Goal: Task Accomplishment & Management: Manage account settings

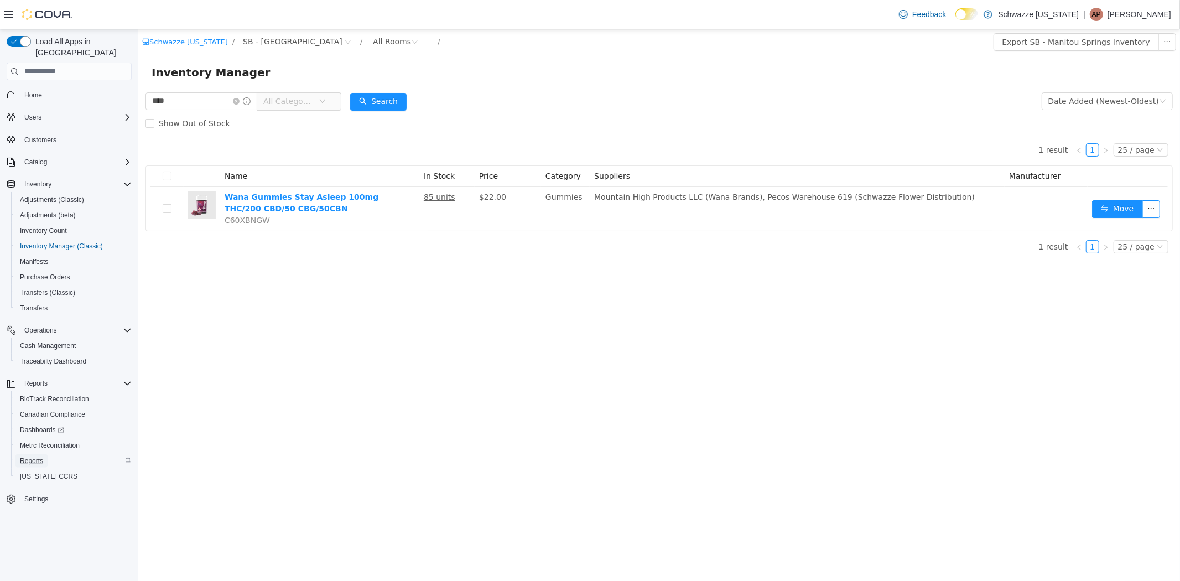
click at [40, 456] on span "Reports" at bounding box center [31, 460] width 23 height 9
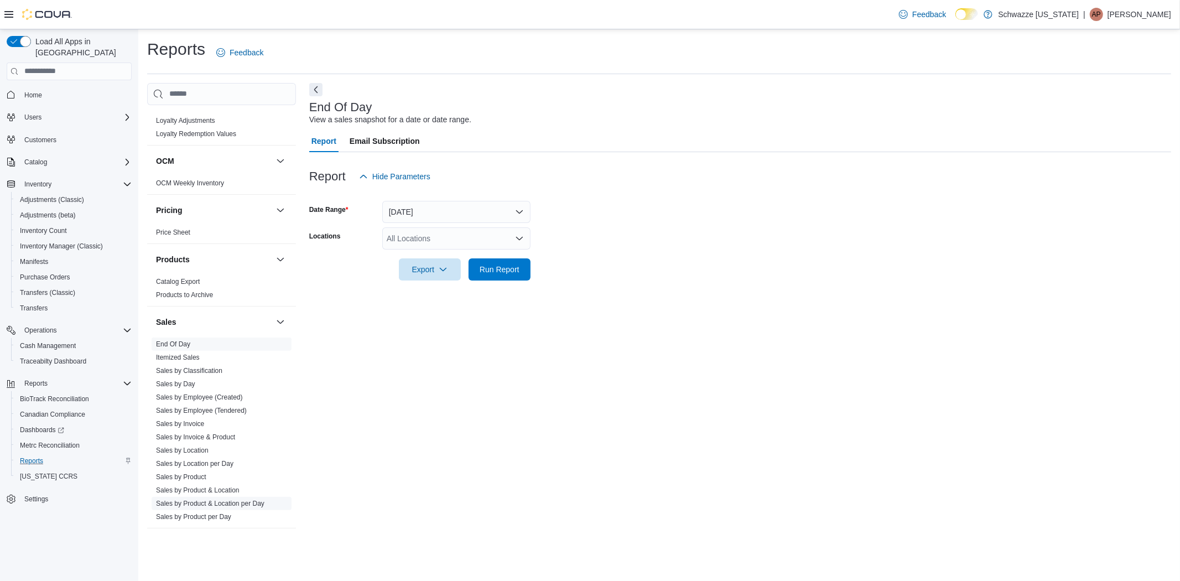
scroll to position [676, 0]
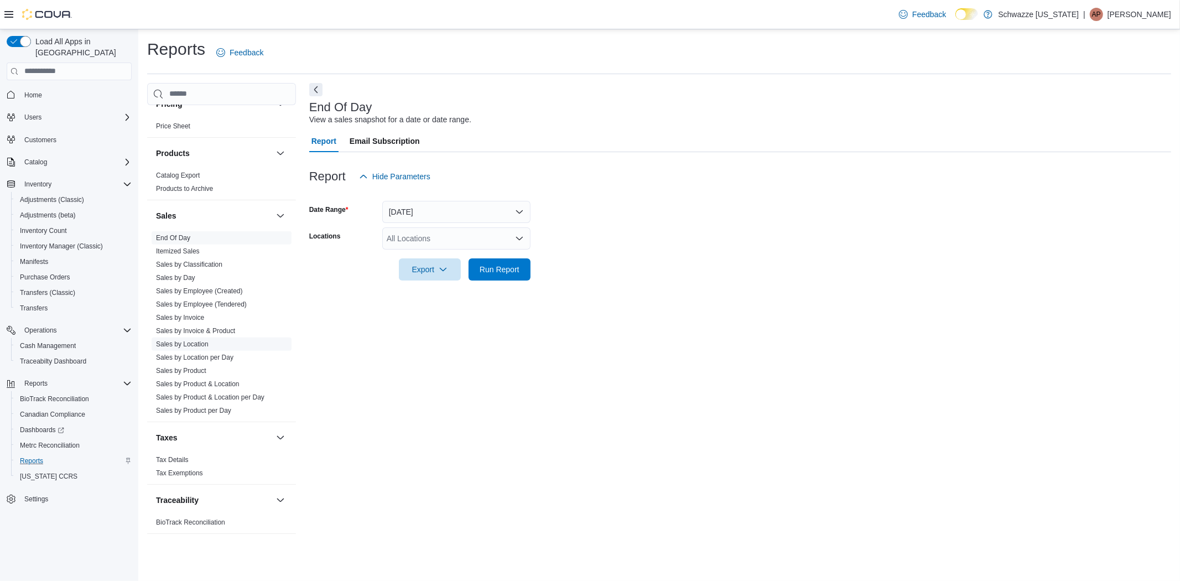
click at [178, 341] on link "Sales by Location" at bounding box center [182, 344] width 53 height 8
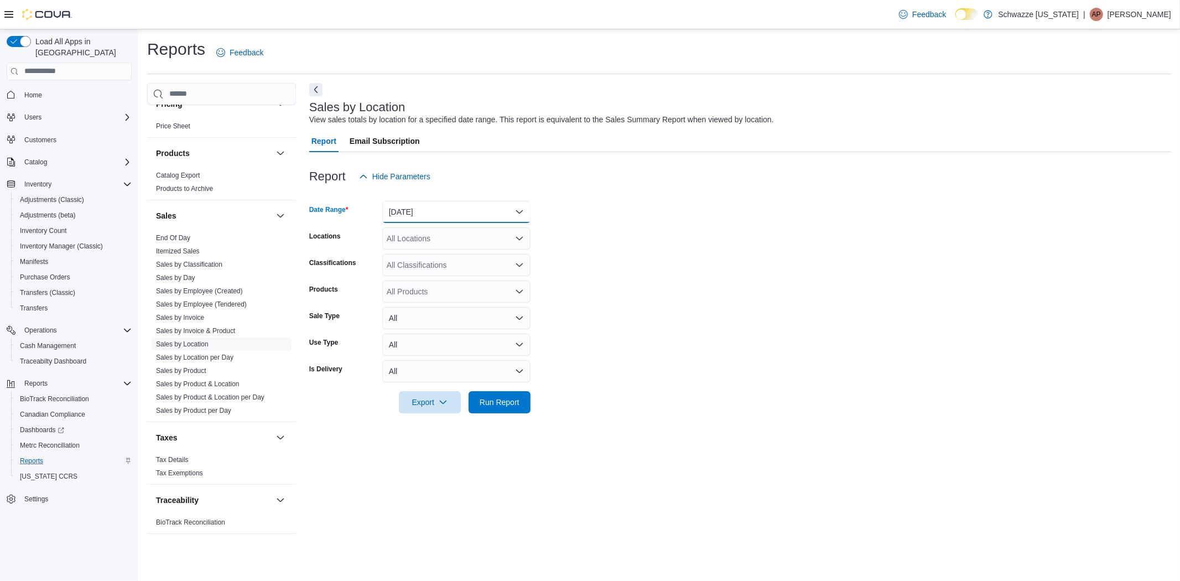
click at [429, 210] on button "Yesterday" at bounding box center [456, 212] width 148 height 22
click at [420, 260] on span "Today" at bounding box center [463, 255] width 126 height 13
click at [421, 236] on div "All Locations" at bounding box center [456, 238] width 148 height 22
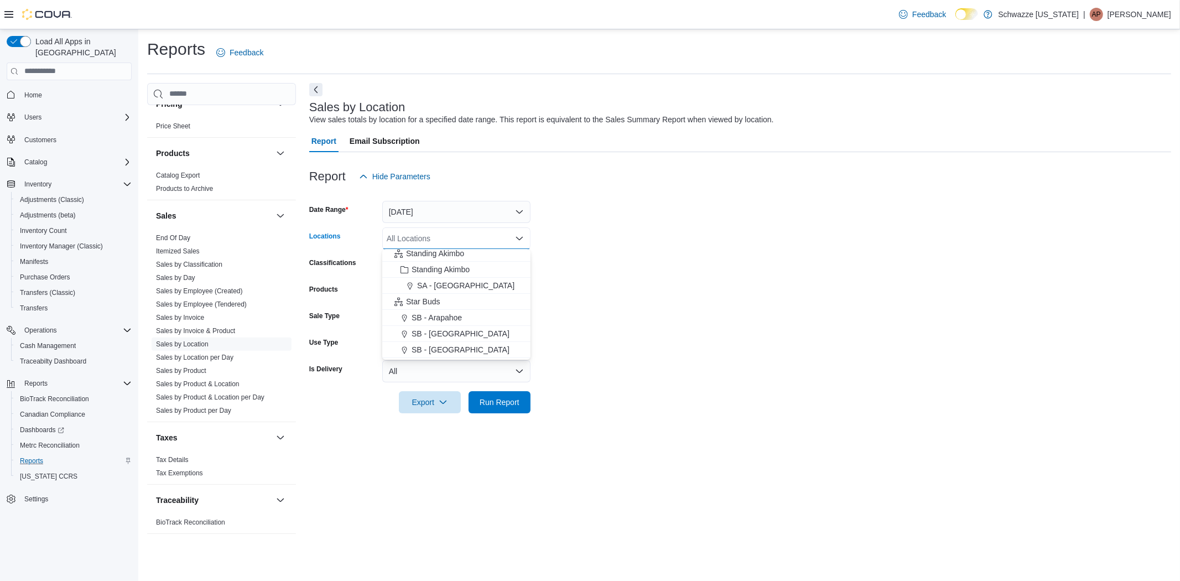
scroll to position [184, 0]
click at [448, 262] on span "SB - [US_STATE][GEOGRAPHIC_DATA]" at bounding box center [482, 264] width 141 height 11
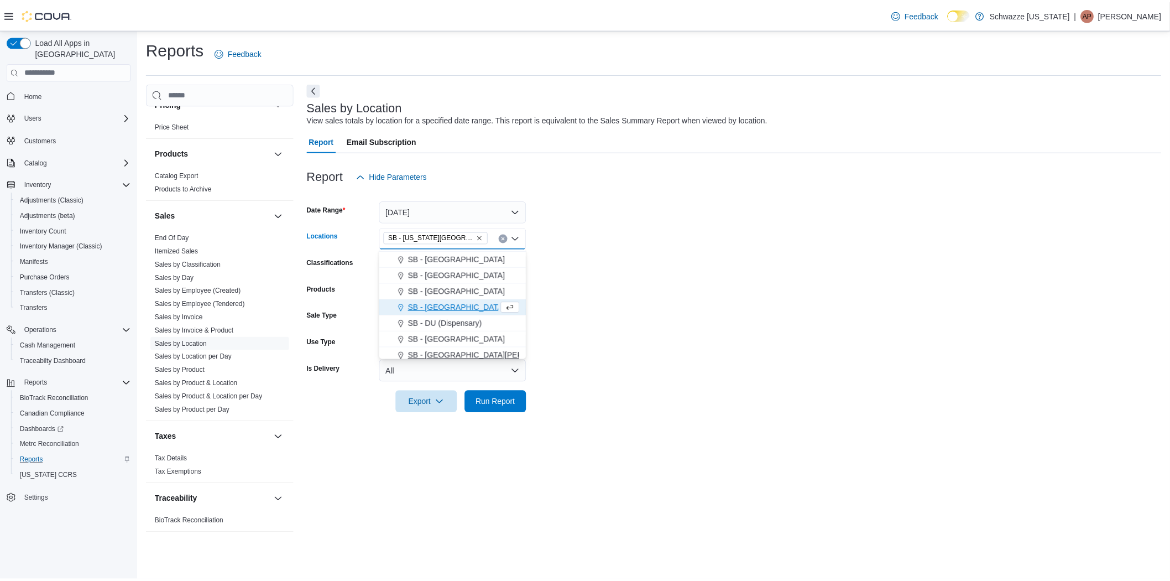
scroll to position [123, 0]
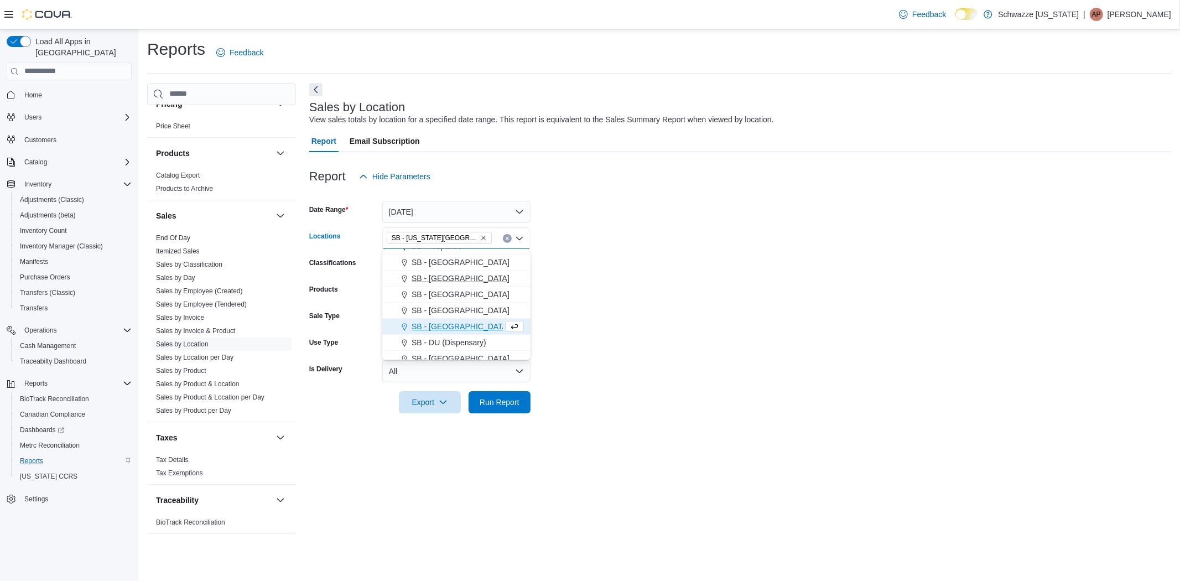
click at [445, 275] on span "SB - Belmar" at bounding box center [461, 278] width 98 height 11
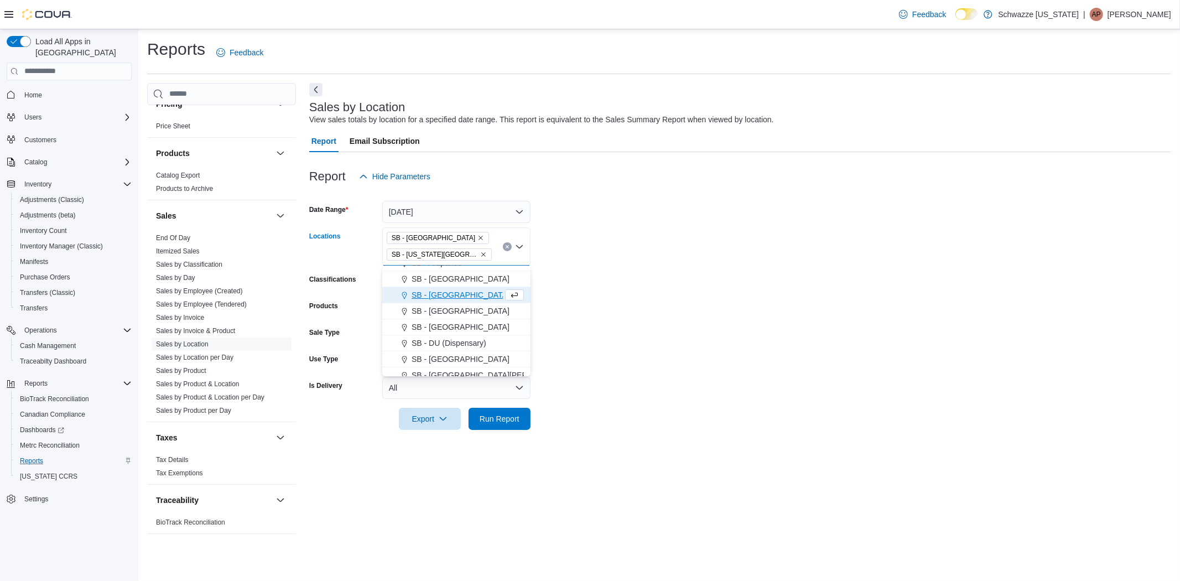
click at [689, 328] on form "Date Range Today Locations SB - Belmar SB - Colorado Springs Combo box. Selecte…" at bounding box center [740, 309] width 862 height 242
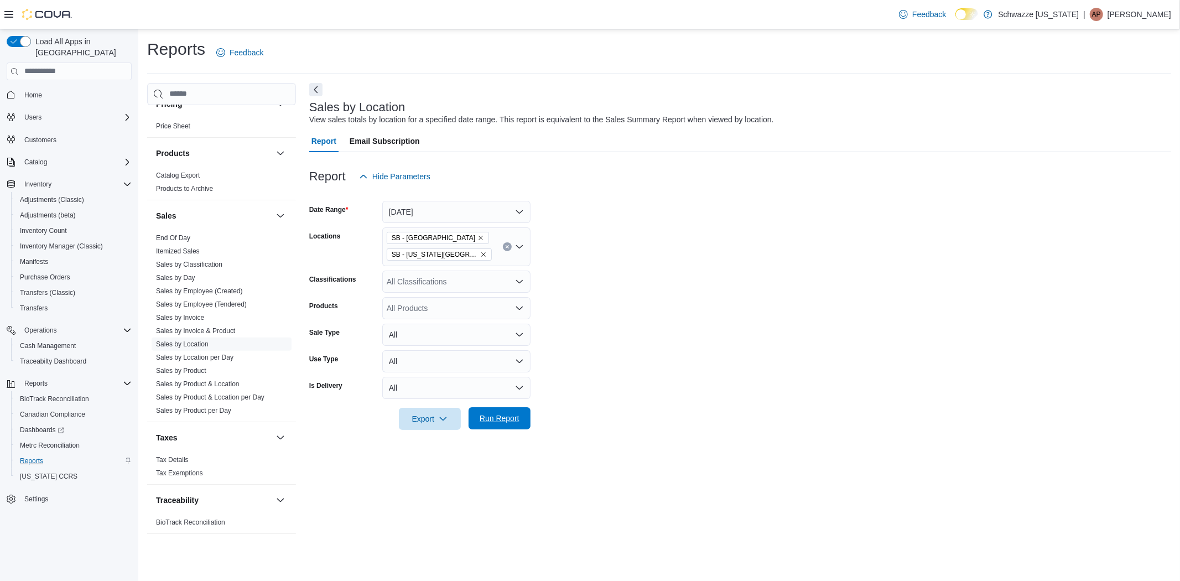
click at [502, 415] on span "Run Report" at bounding box center [500, 418] width 40 height 11
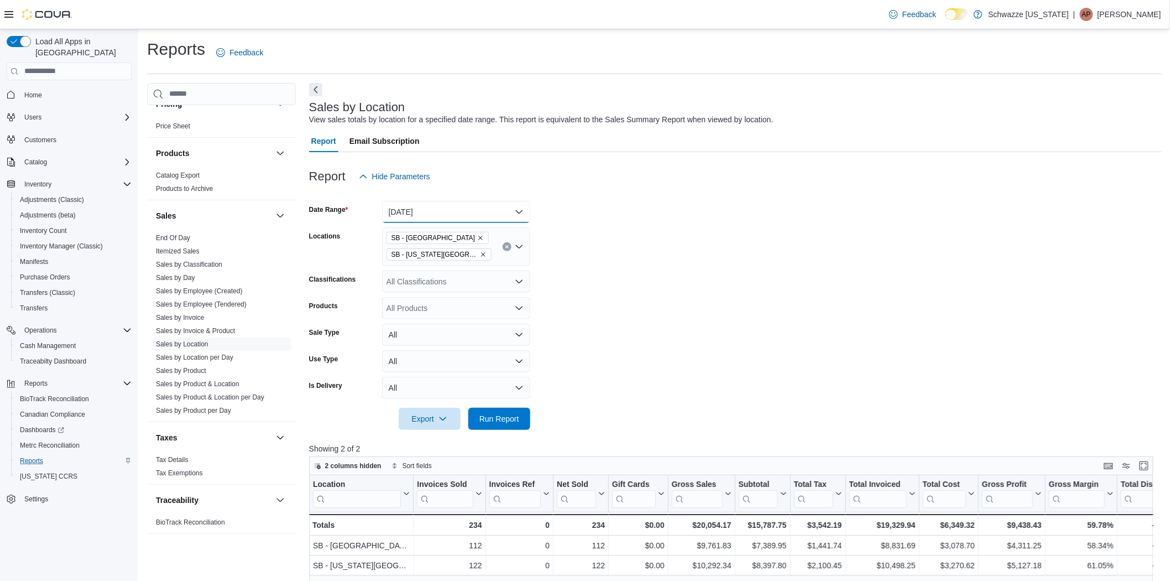
click at [436, 217] on button "Today" at bounding box center [456, 212] width 148 height 22
click at [416, 228] on span "Custom Date" at bounding box center [463, 233] width 126 height 13
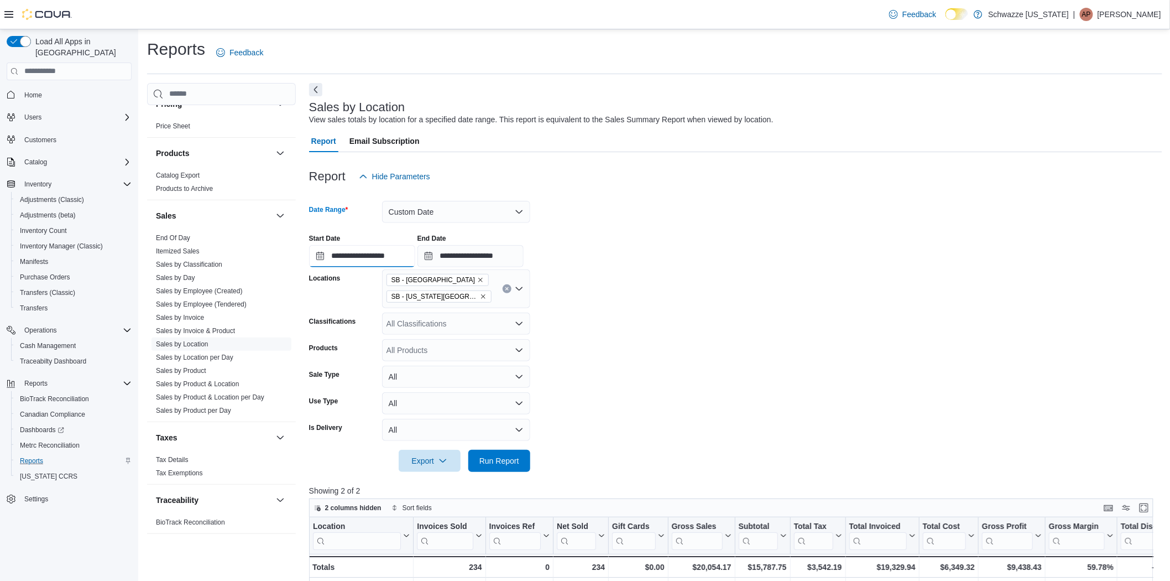
click at [349, 259] on input "**********" at bounding box center [362, 256] width 106 height 22
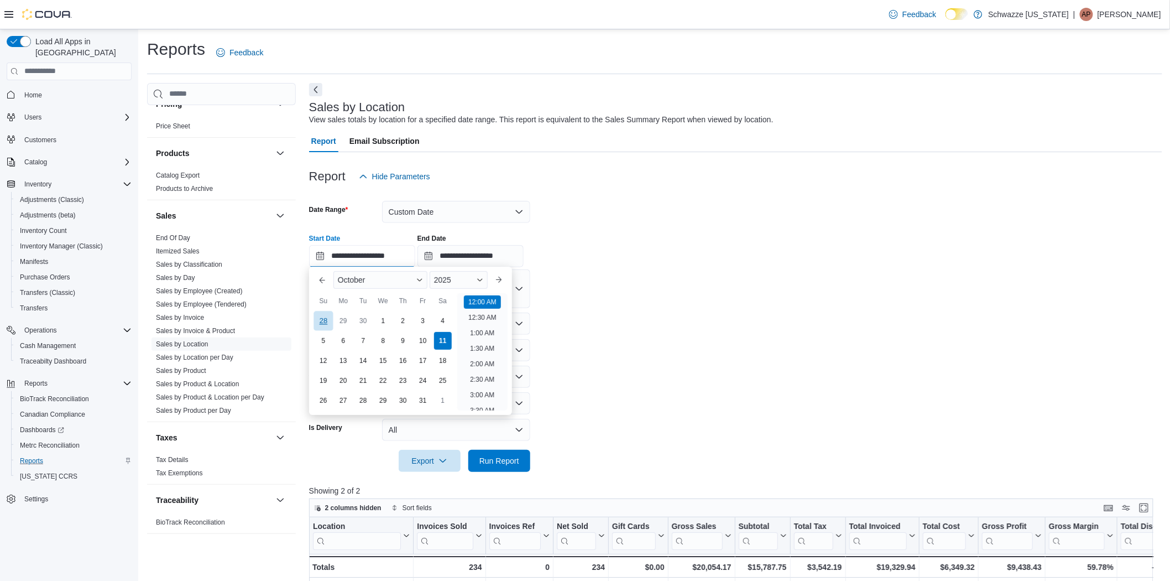
scroll to position [34, 0]
click at [317, 334] on div "5" at bounding box center [323, 340] width 19 height 19
type input "**********"
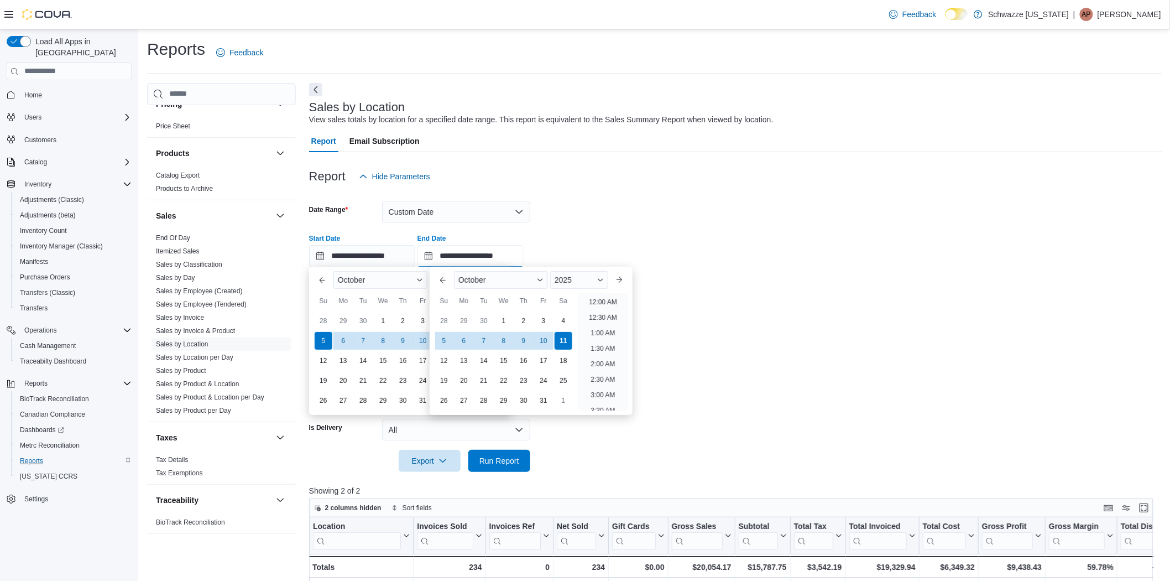
click at [468, 249] on input "**********" at bounding box center [471, 256] width 106 height 22
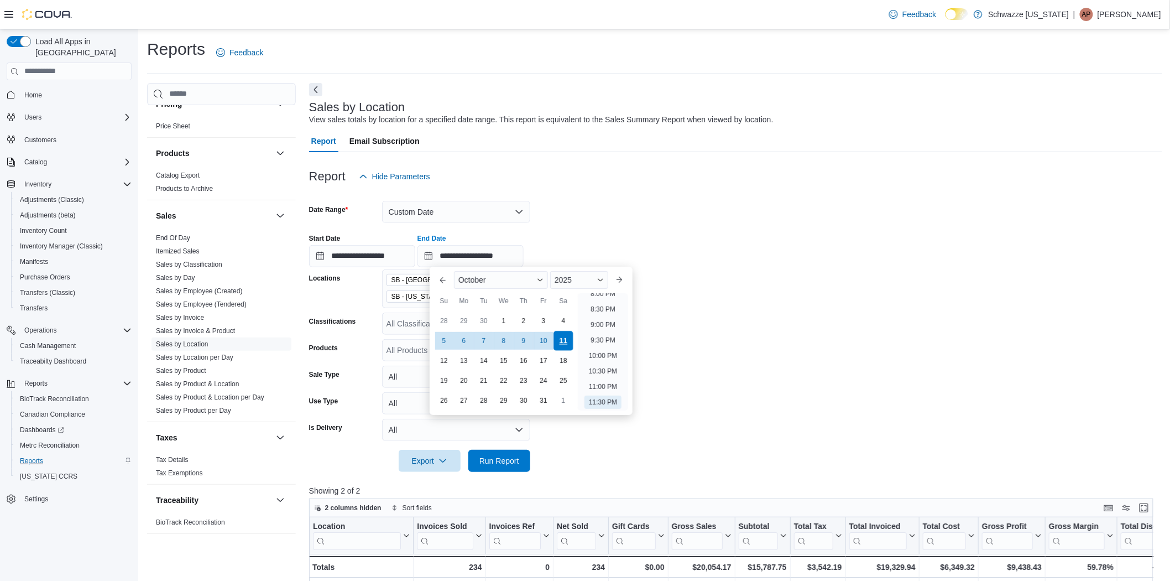
click at [564, 340] on div "11" at bounding box center [563, 340] width 19 height 19
click at [734, 295] on form "**********" at bounding box center [735, 330] width 853 height 284
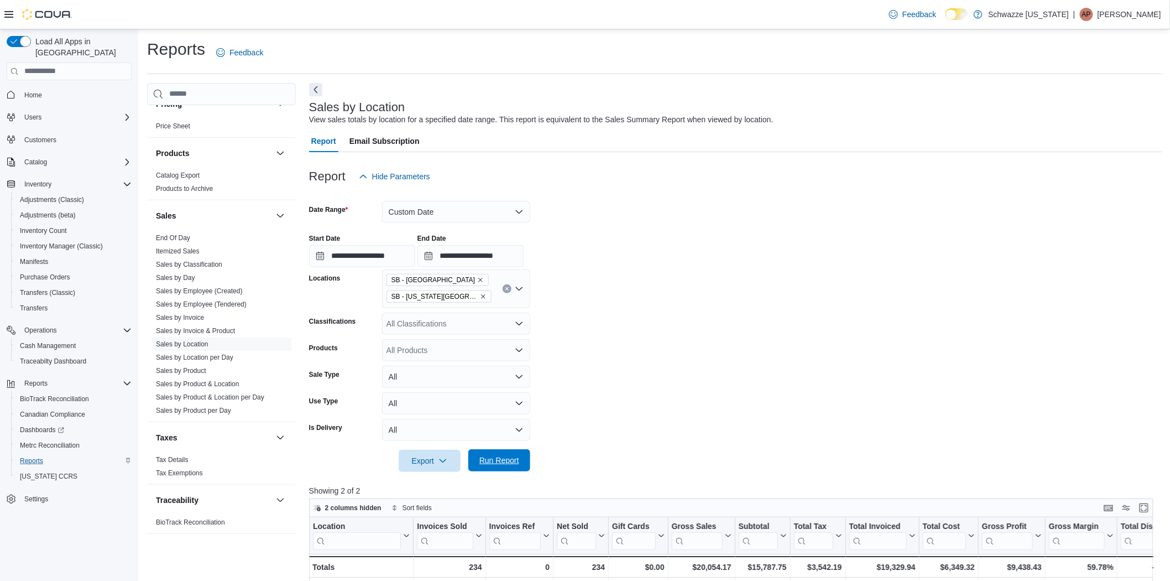
click at [501, 454] on span "Run Report" at bounding box center [499, 460] width 49 height 22
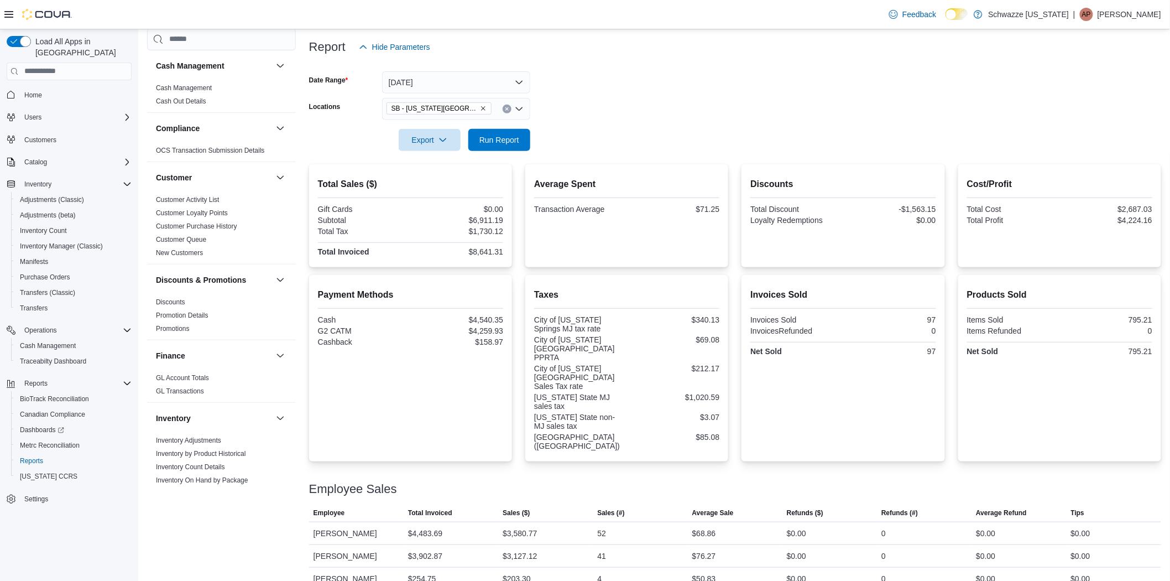
scroll to position [491, 0]
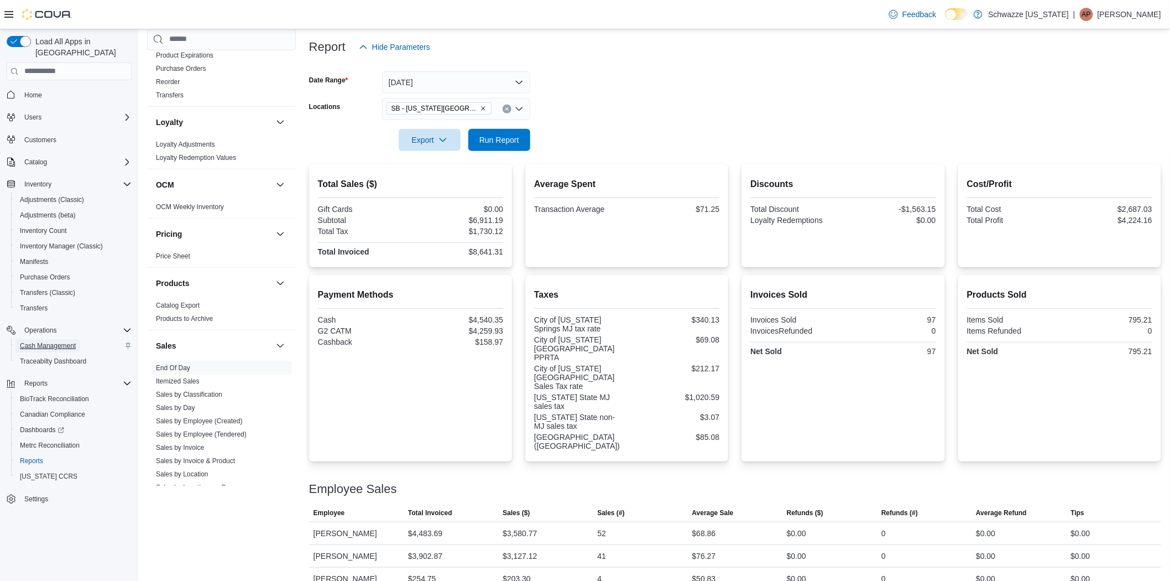
click at [60, 341] on span "Cash Management" at bounding box center [48, 345] width 56 height 9
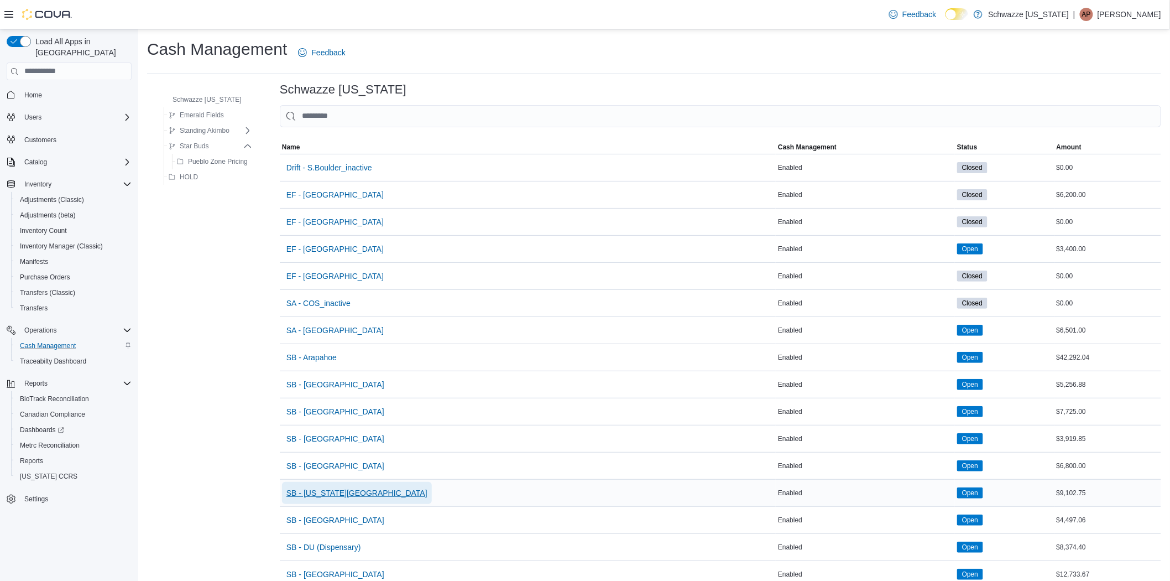
click at [346, 495] on span "SB - [US_STATE][GEOGRAPHIC_DATA]" at bounding box center [357, 492] width 141 height 11
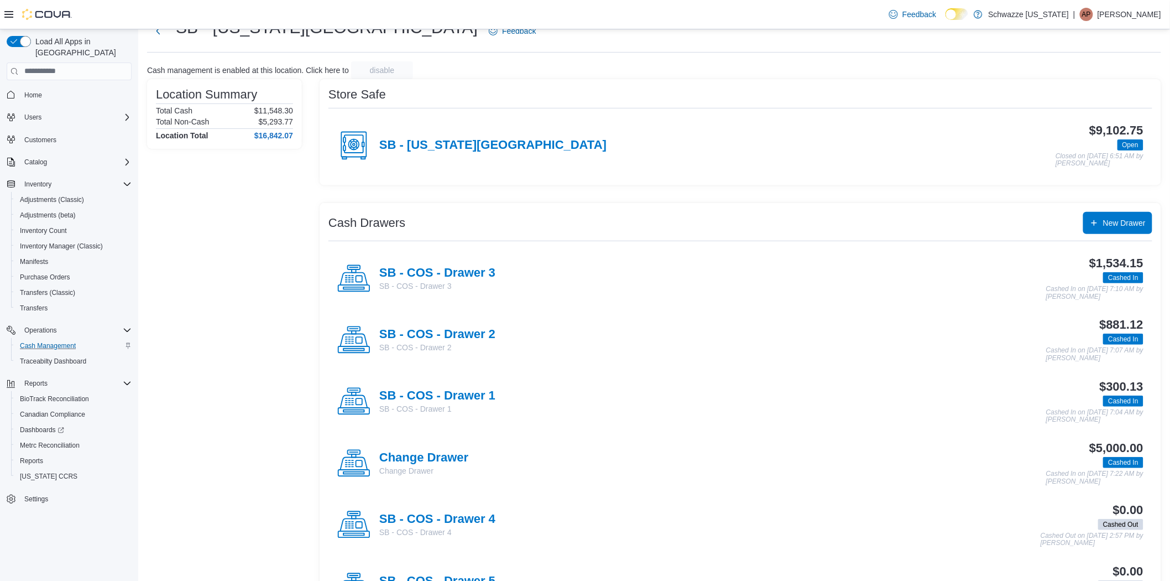
scroll to position [96, 0]
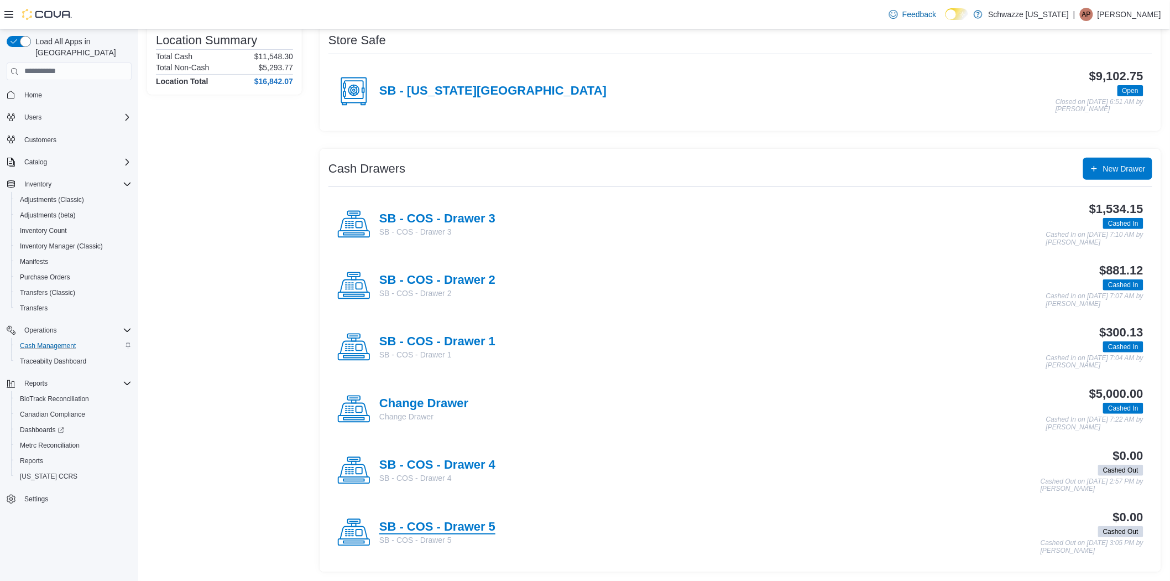
click at [482, 528] on h4 "SB - COS - Drawer 5" at bounding box center [437, 527] width 116 height 14
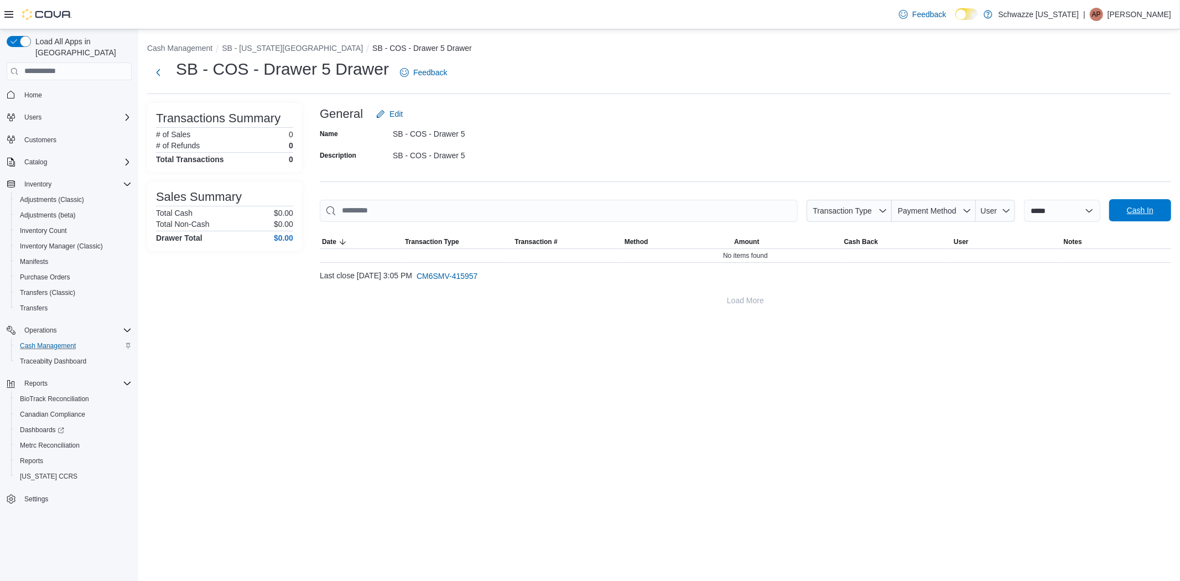
click at [1126, 209] on span "Cash In" at bounding box center [1140, 210] width 49 height 22
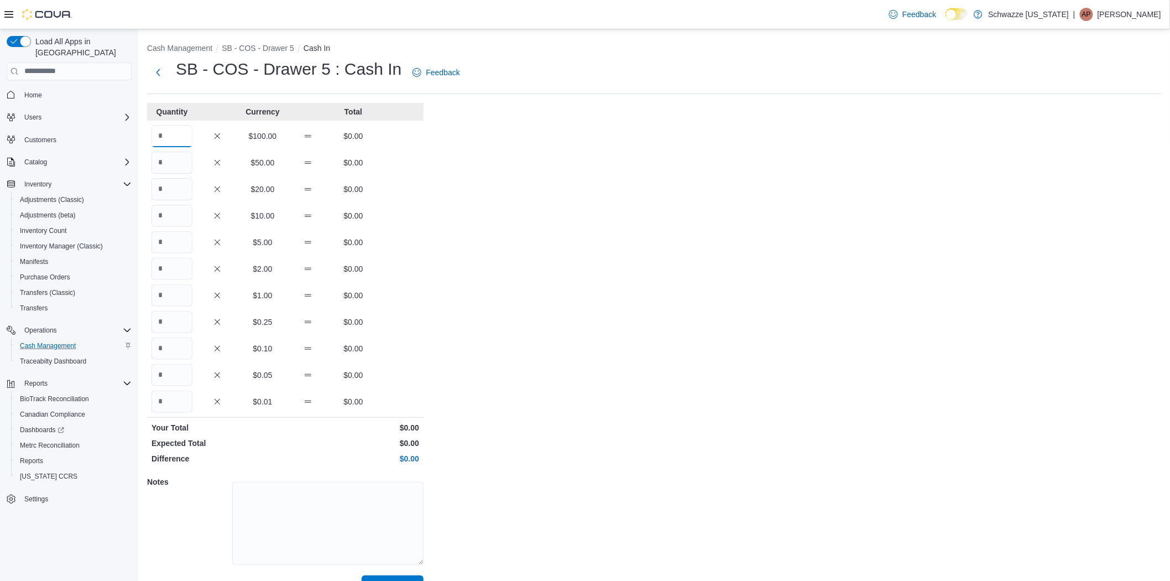
click at [166, 141] on input "Quantity" at bounding box center [172, 136] width 41 height 22
type input "*"
click at [779, 239] on div "Cash Management SB - COS - Drawer 5 Cash In SB - COS - Drawer 5 : Cash In Feedb…" at bounding box center [654, 317] width 1032 height 577
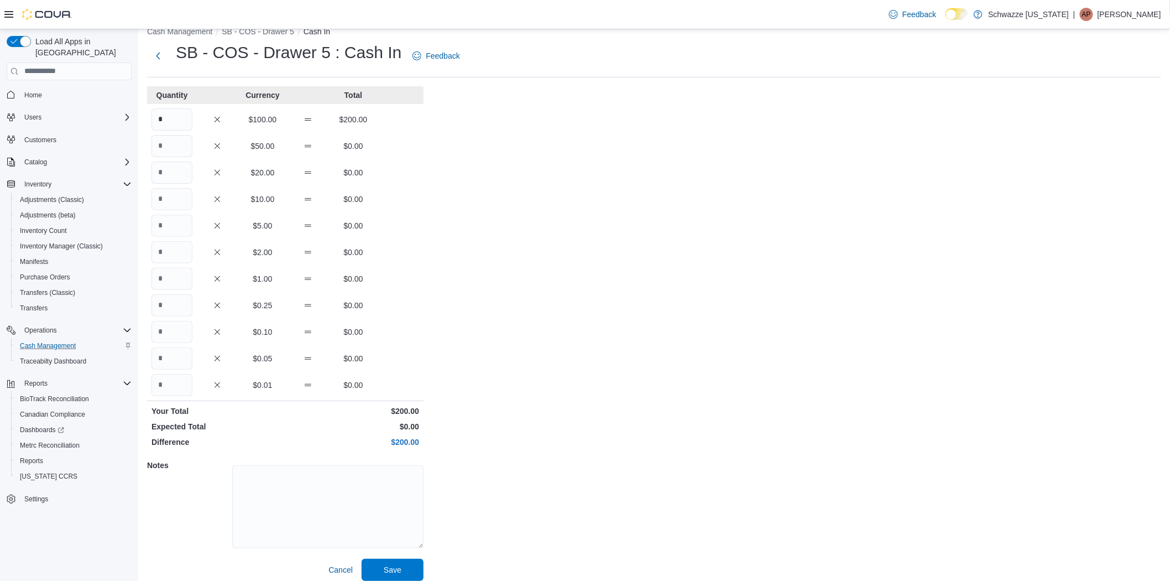
scroll to position [25, 0]
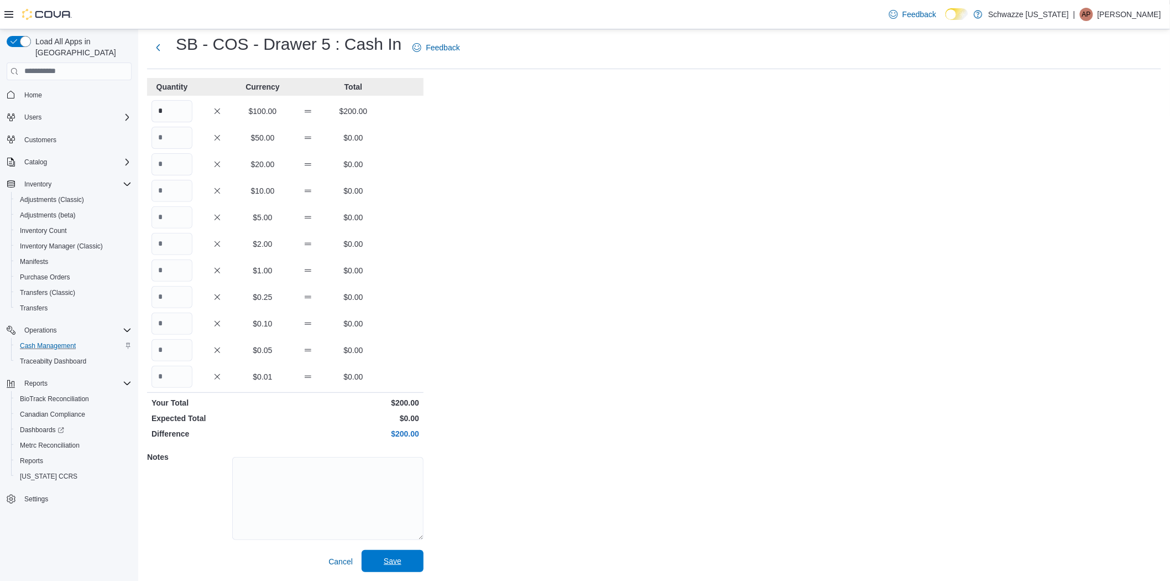
click at [400, 556] on span "Save" at bounding box center [393, 560] width 18 height 11
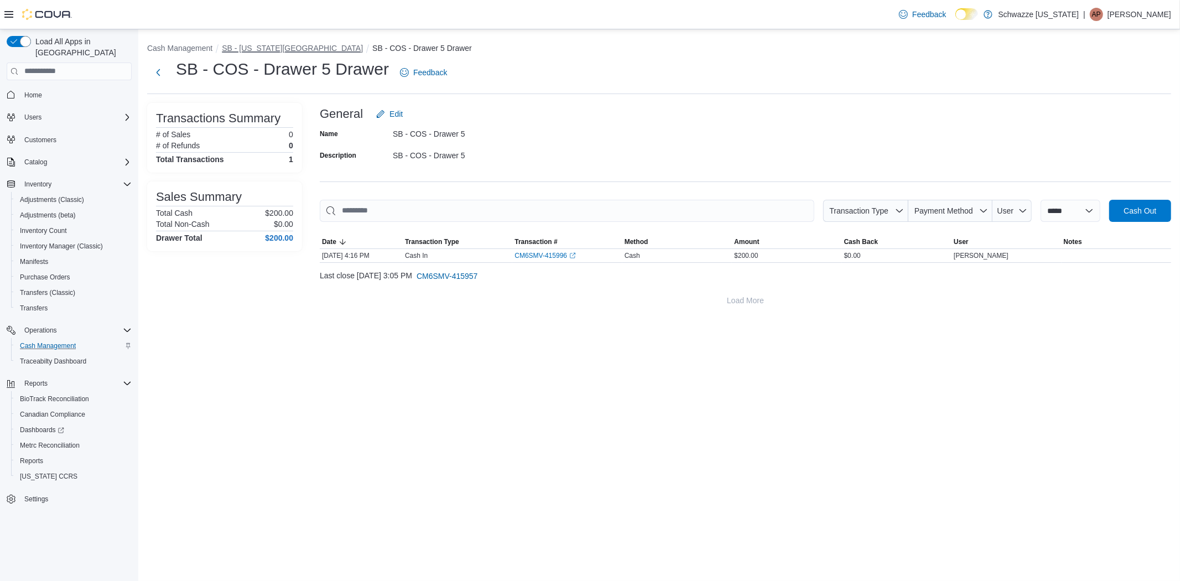
click at [279, 48] on button "SB - [US_STATE][GEOGRAPHIC_DATA]" at bounding box center [292, 48] width 141 height 9
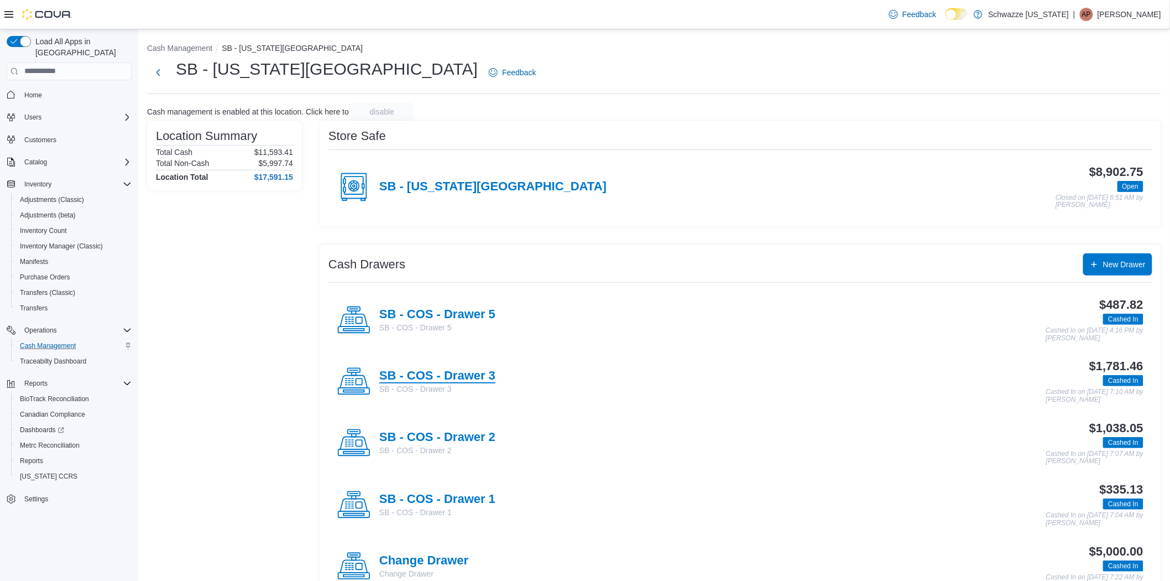
click at [480, 380] on h4 "SB - COS - Drawer 3" at bounding box center [437, 376] width 116 height 14
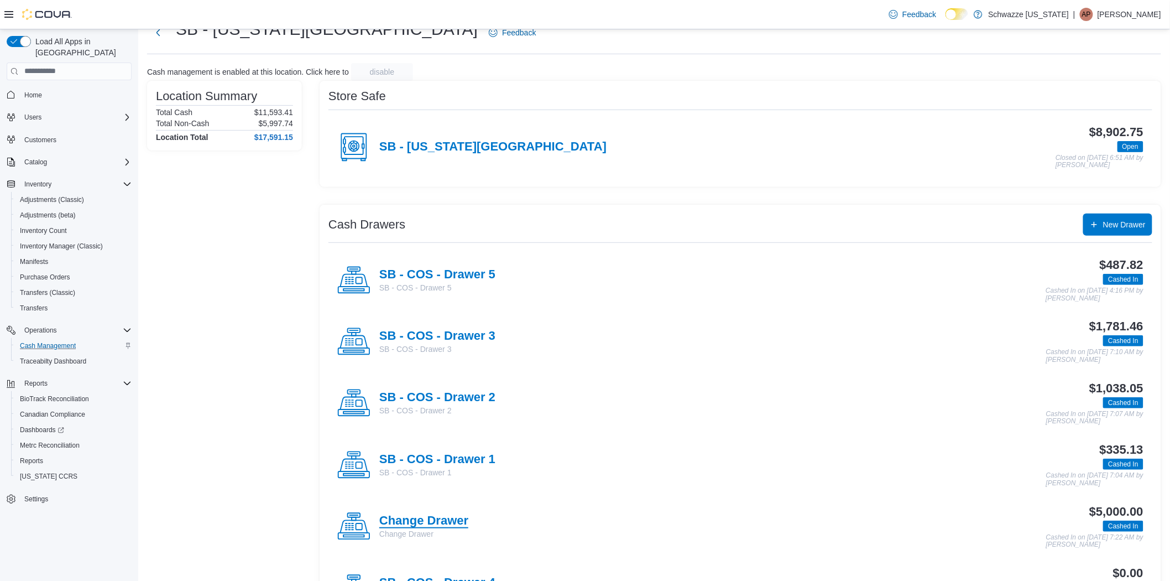
scroll to position [61, 0]
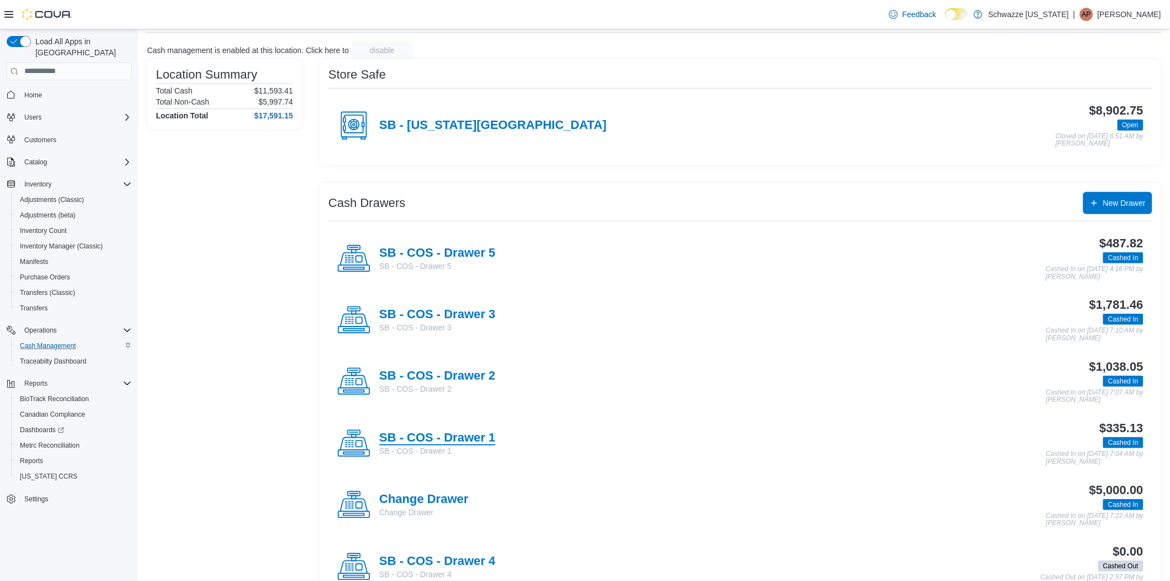
click at [469, 434] on h4 "SB - COS - Drawer 1" at bounding box center [437, 438] width 116 height 14
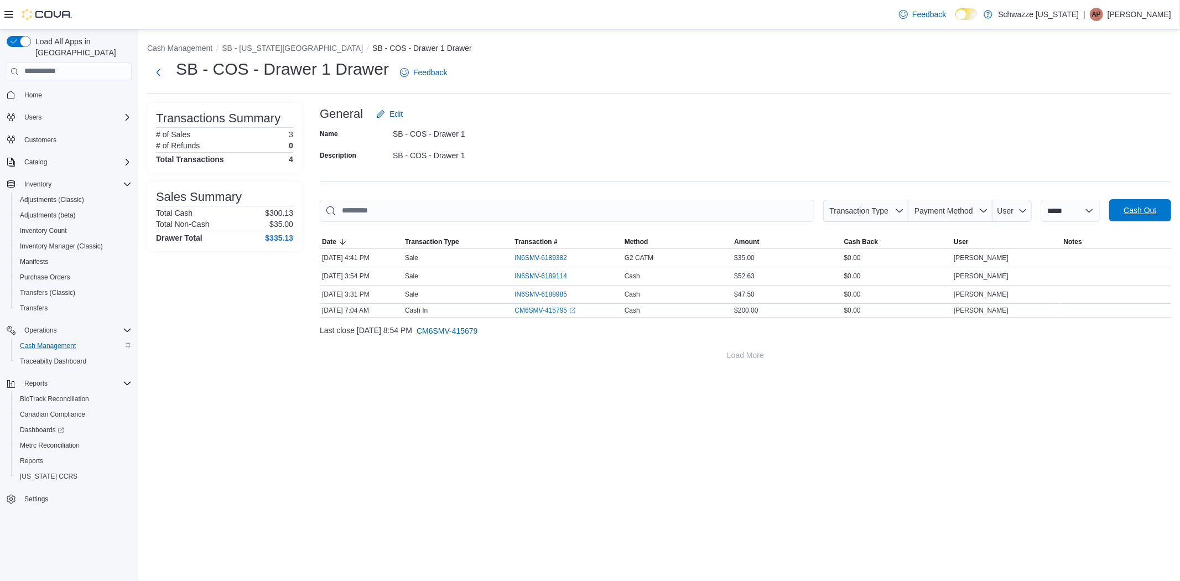
click at [1131, 217] on span "Cash Out" at bounding box center [1140, 210] width 49 height 22
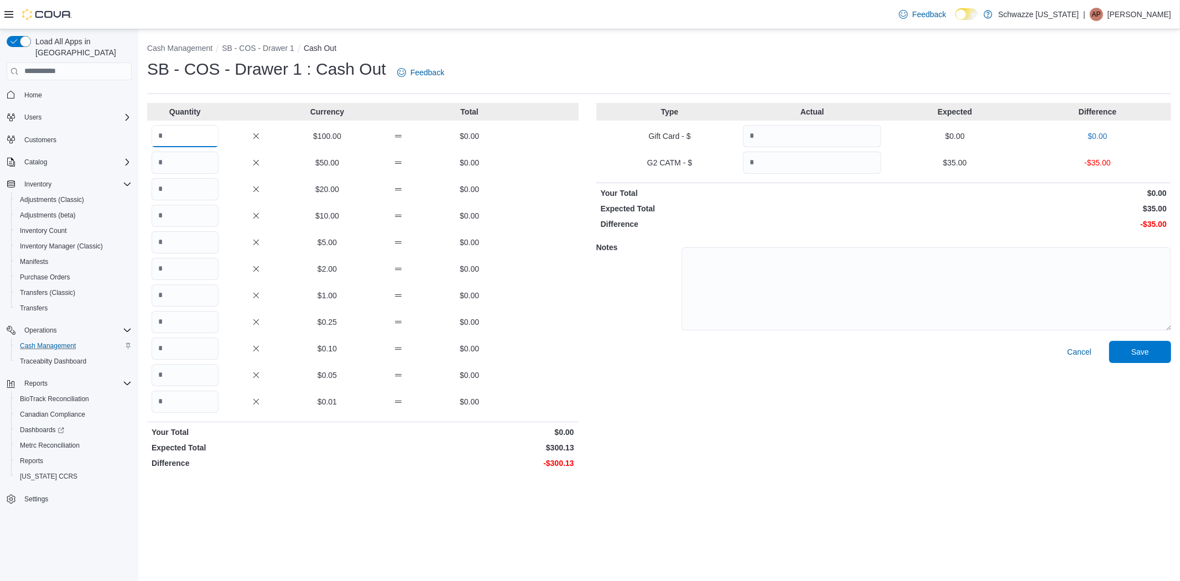
click at [216, 138] on input "Quantity" at bounding box center [185, 136] width 67 height 22
click at [214, 137] on input "Quantity" at bounding box center [185, 136] width 67 height 22
click at [206, 183] on input "Quantity" at bounding box center [185, 189] width 67 height 22
click at [211, 197] on input "Quantity" at bounding box center [185, 189] width 67 height 22
type input "*"
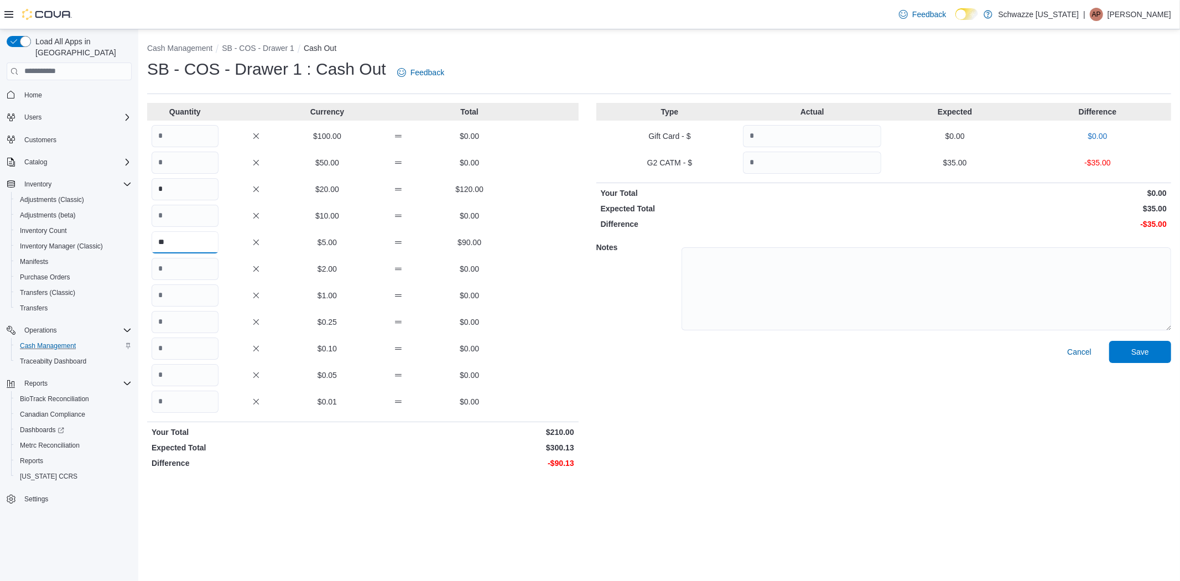
type input "**"
type input "***"
type input "**"
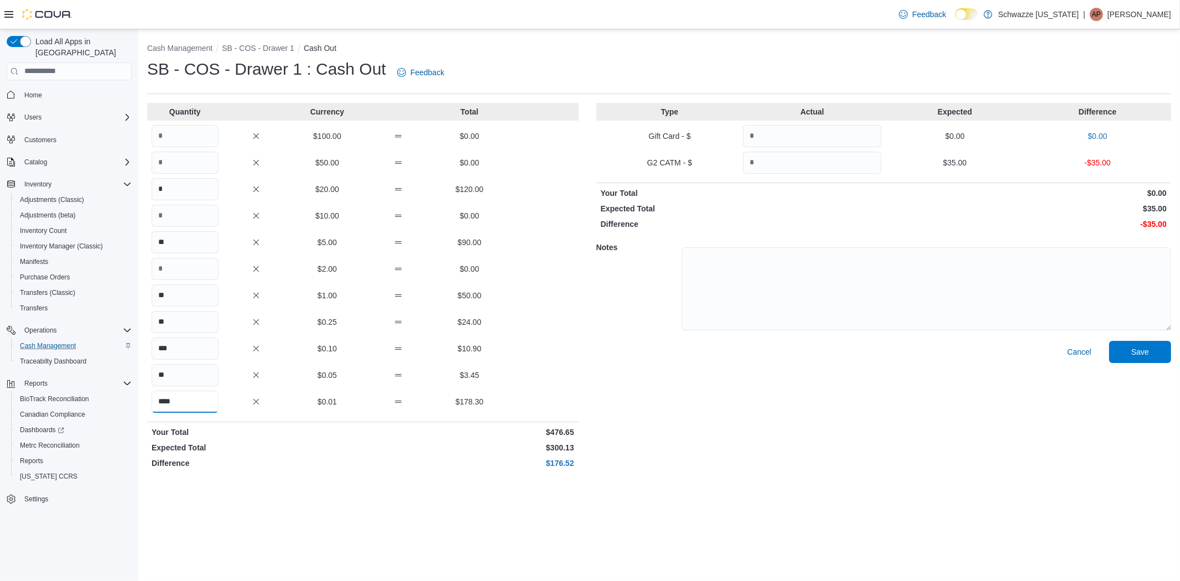
type input "***"
click at [787, 161] on input "Quantity" at bounding box center [812, 163] width 138 height 22
type input "**"
click at [1127, 355] on span "Save" at bounding box center [1140, 351] width 49 height 22
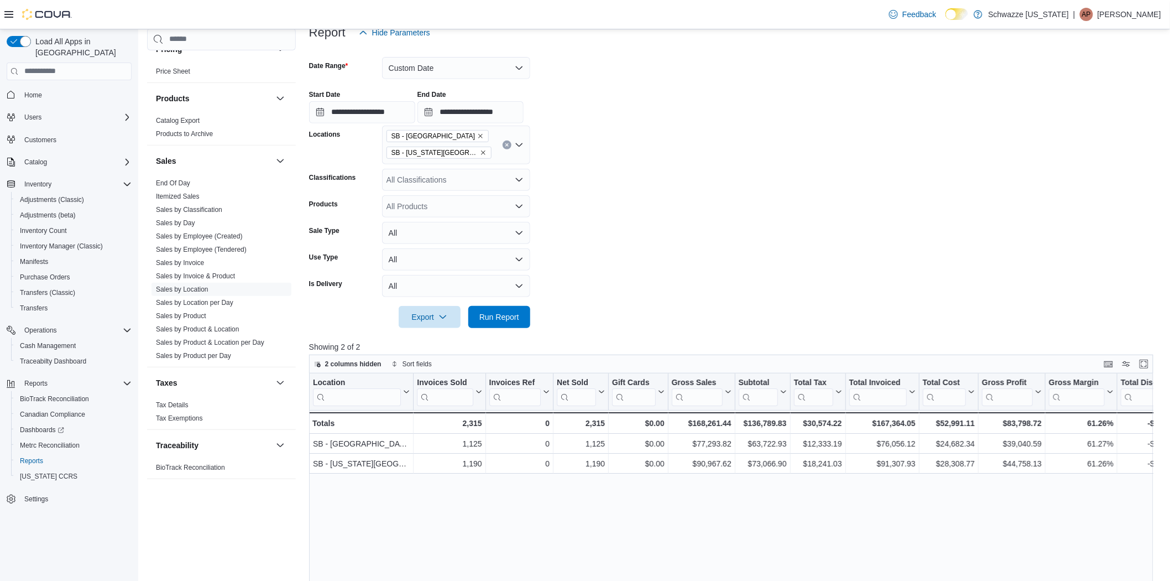
scroll to position [123, 0]
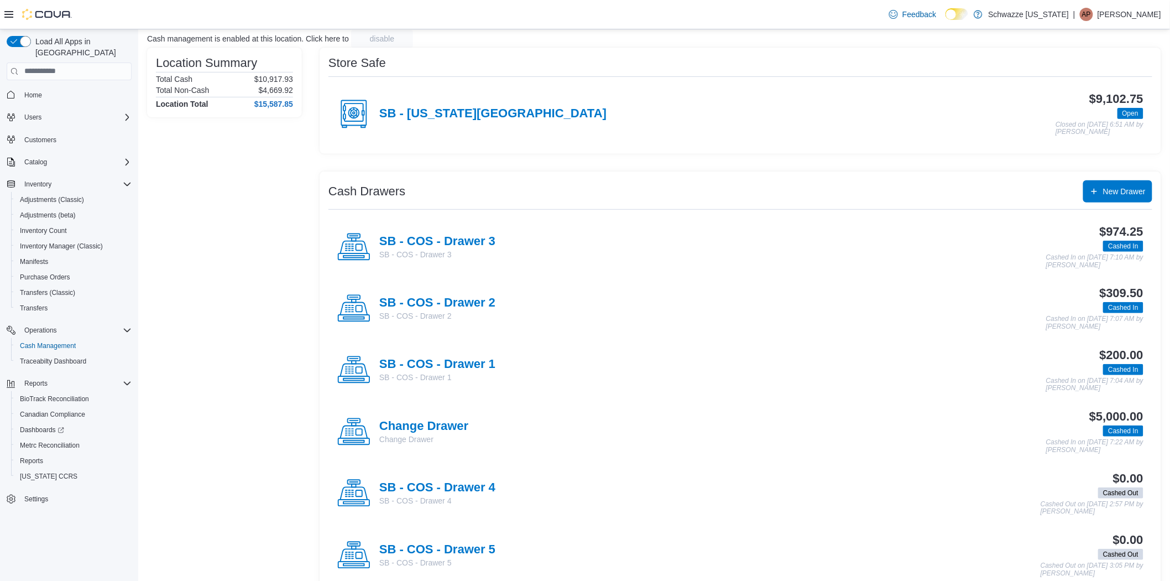
scroll to position [96, 0]
